Goal: Navigation & Orientation: Go to known website

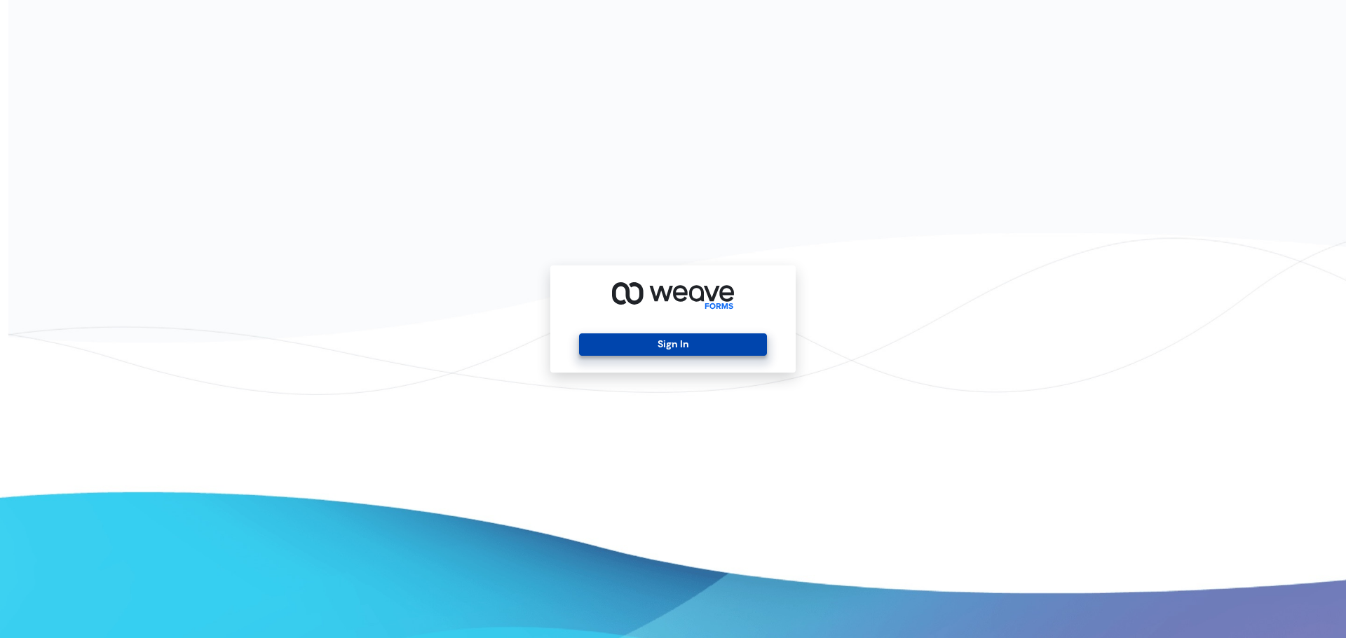
click at [693, 337] on button "Sign In" at bounding box center [672, 345] width 187 height 22
